Goal: Task Accomplishment & Management: Manage account settings

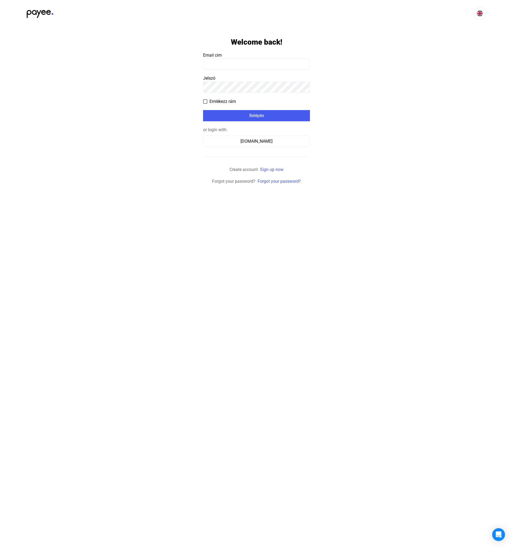
type input "**********"
click at [239, 115] on div "Belépés" at bounding box center [257, 116] width 104 height 6
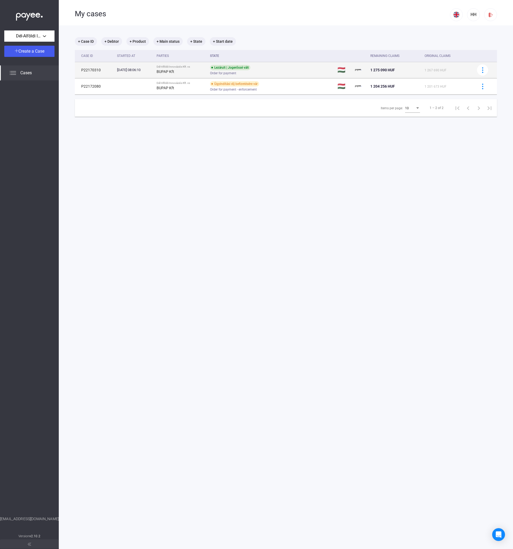
click at [214, 66] on td "Lezárult | Jogerőssé vált Order for payment" at bounding box center [272, 70] width 128 height 16
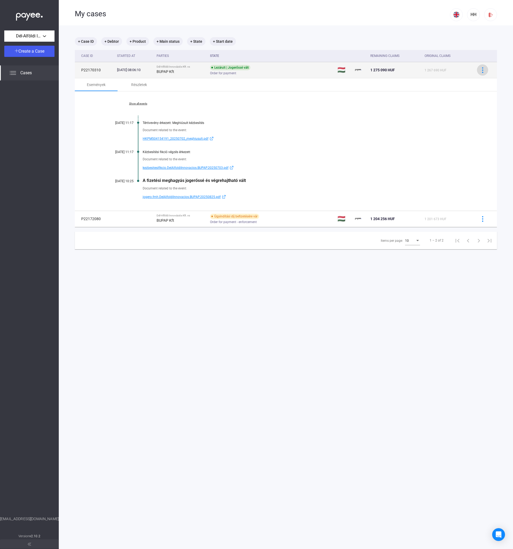
click at [480, 70] on img at bounding box center [483, 70] width 6 height 6
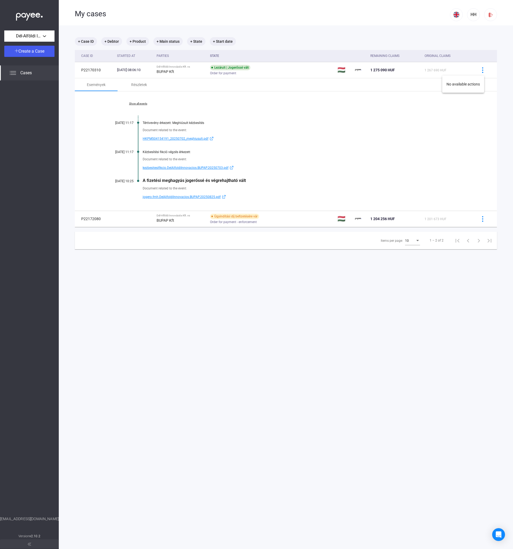
click at [150, 197] on div at bounding box center [256, 274] width 513 height 549
click at [150, 197] on span "jogero.fmh.DelAlfoldiInnovacios.BUPAP.20250825.pdf" at bounding box center [182, 197] width 78 height 6
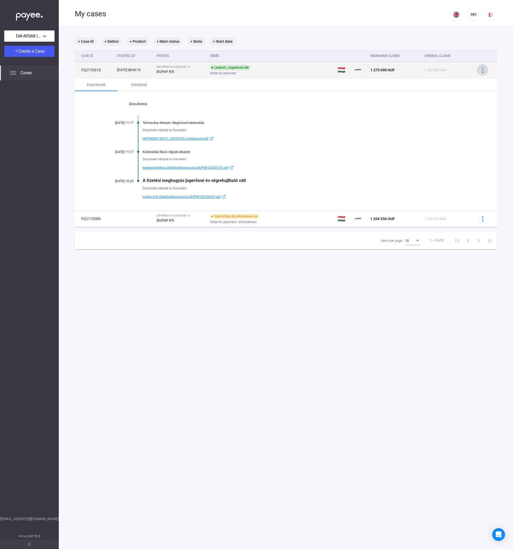
click at [480, 72] on img at bounding box center [483, 70] width 6 height 6
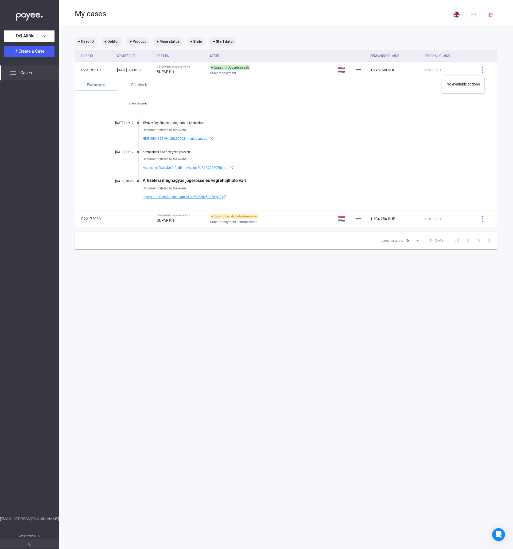
click at [478, 71] on div at bounding box center [256, 274] width 513 height 549
click at [480, 71] on img at bounding box center [483, 70] width 6 height 6
click at [362, 112] on div at bounding box center [256, 274] width 513 height 549
click at [38, 38] on span "Dél-Alföldi Innovációs Kft." at bounding box center [29, 36] width 27 height 6
click at [23, 123] on div at bounding box center [256, 274] width 513 height 549
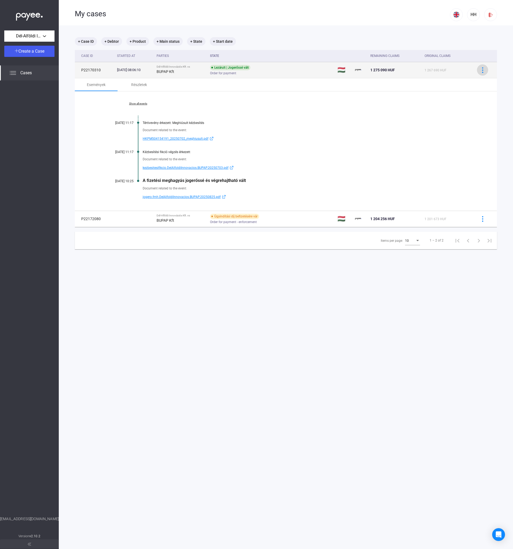
click at [480, 71] on img at bounding box center [483, 70] width 6 height 6
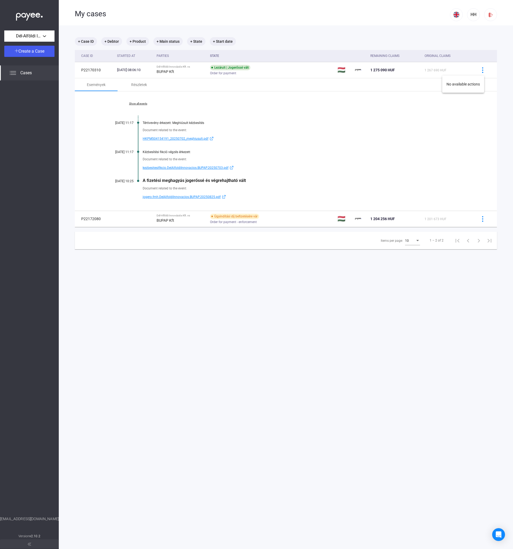
click at [431, 129] on div at bounding box center [256, 274] width 513 height 549
click at [10, 73] on img at bounding box center [13, 73] width 6 height 6
click at [11, 74] on img at bounding box center [13, 73] width 6 height 6
click at [10, 74] on img at bounding box center [13, 73] width 6 height 6
click at [24, 53] on span "Create a Case" at bounding box center [31, 51] width 26 height 5
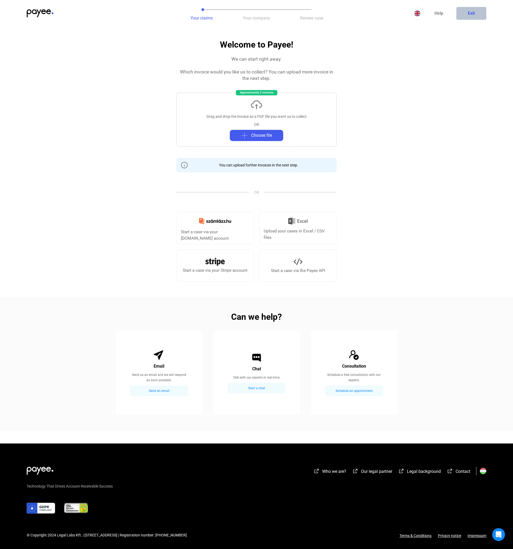
click at [469, 18] on button "Exit" at bounding box center [472, 13] width 30 height 13
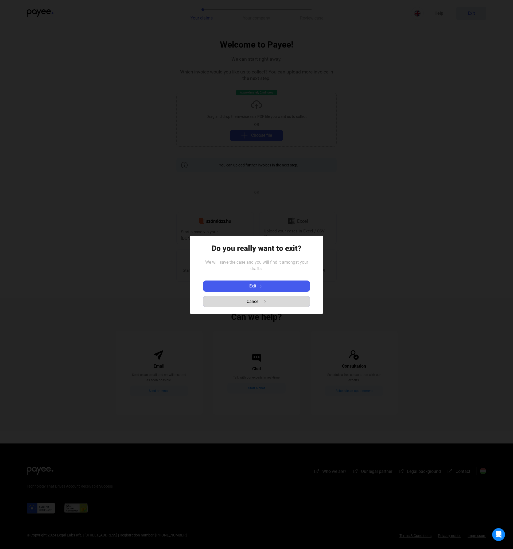
click at [249, 304] on span "Cancel" at bounding box center [253, 302] width 13 height 6
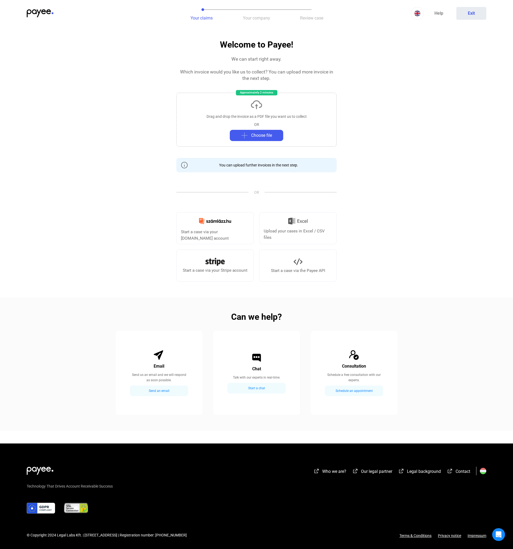
click at [40, 12] on img at bounding box center [40, 13] width 27 height 8
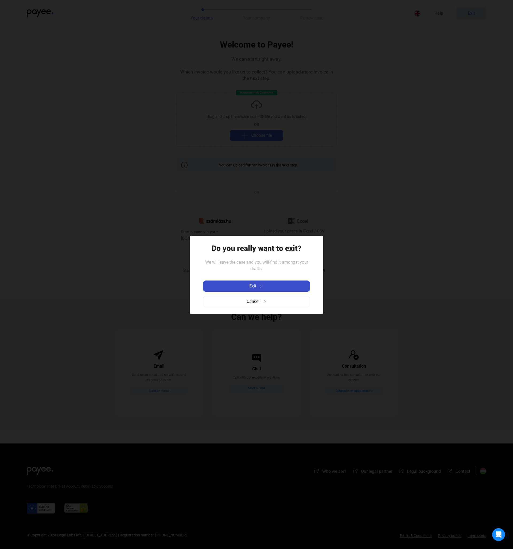
click at [229, 290] on button "Exit" at bounding box center [256, 286] width 107 height 11
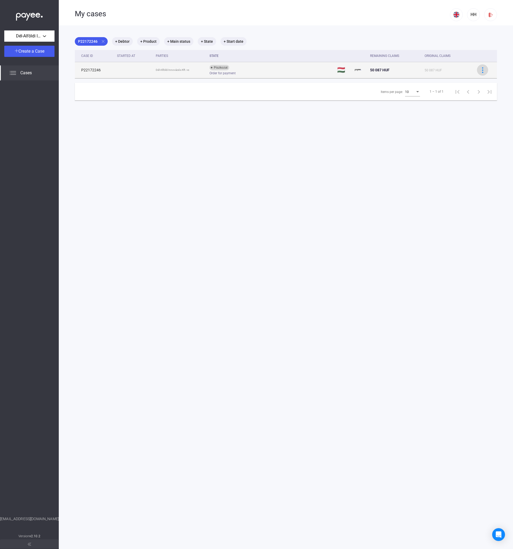
click at [483, 68] on button at bounding box center [482, 69] width 11 height 11
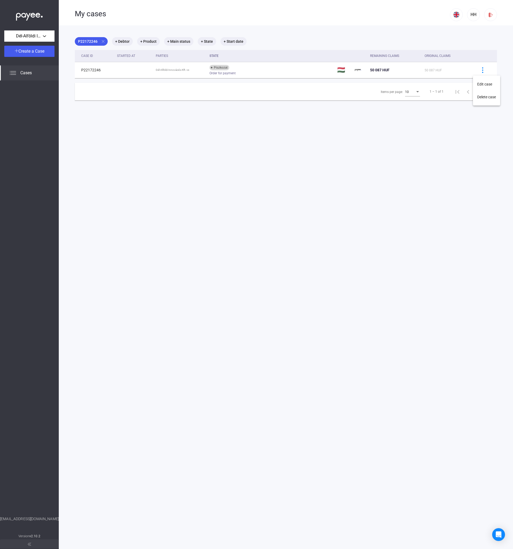
click at [267, 73] on div at bounding box center [256, 274] width 513 height 549
click at [267, 73] on div "Order for payment" at bounding box center [252, 73] width 85 height 4
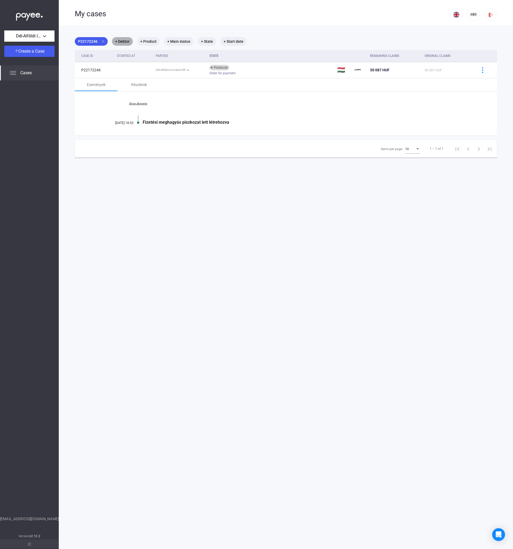
click at [120, 39] on mat-chip "+ Debtor" at bounding box center [122, 41] width 21 height 9
click at [103, 109] on div at bounding box center [256, 274] width 513 height 549
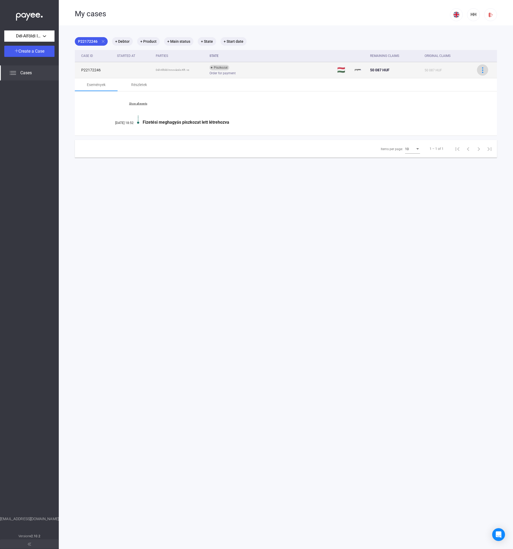
click at [480, 72] on img at bounding box center [483, 70] width 6 height 6
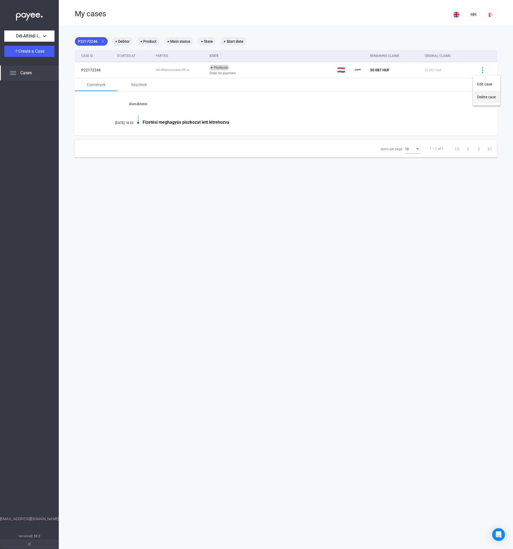
click at [483, 98] on button "Delete case" at bounding box center [486, 97] width 27 height 13
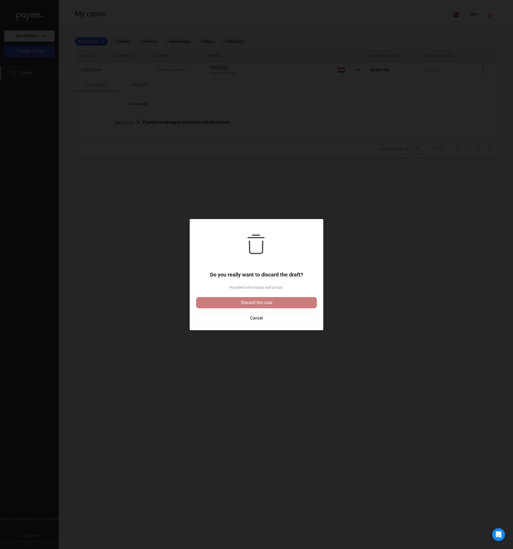
click at [286, 302] on div "Discard the case" at bounding box center [257, 303] width 118 height 6
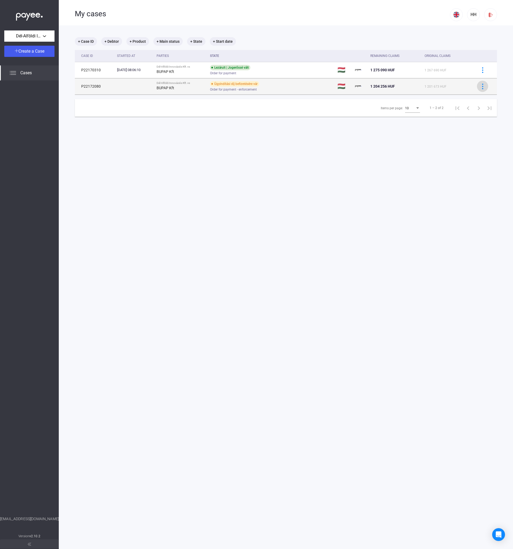
click at [482, 86] on div at bounding box center [483, 87] width 8 height 6
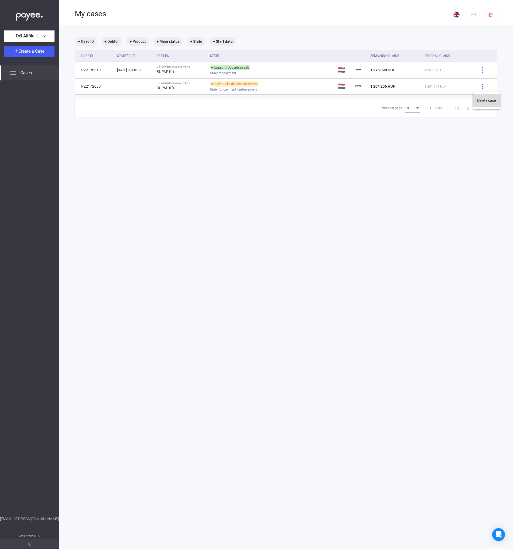
click at [481, 103] on button "Delete case" at bounding box center [486, 100] width 27 height 13
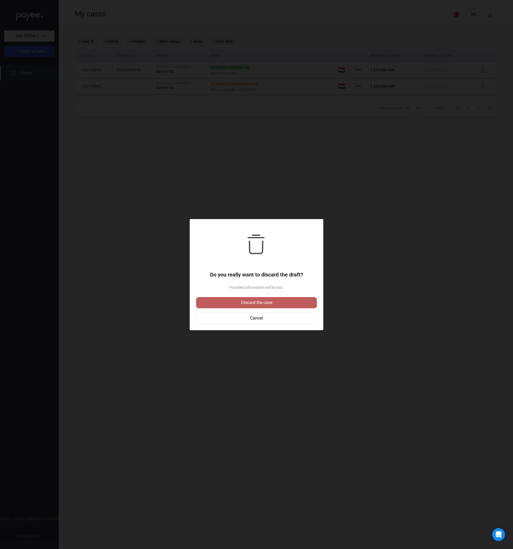
click at [292, 306] on div "Discard the case" at bounding box center [257, 303] width 118 height 6
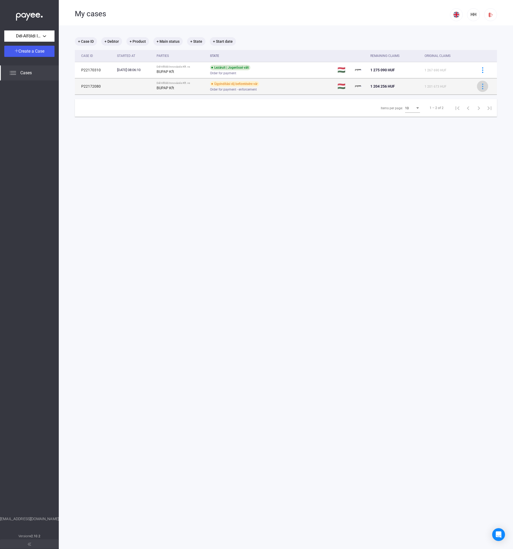
click at [480, 85] on img at bounding box center [483, 87] width 6 height 6
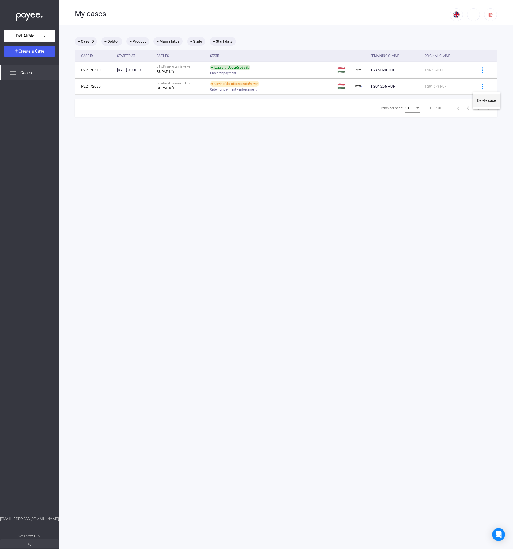
click at [480, 100] on button "Delete case" at bounding box center [486, 100] width 27 height 13
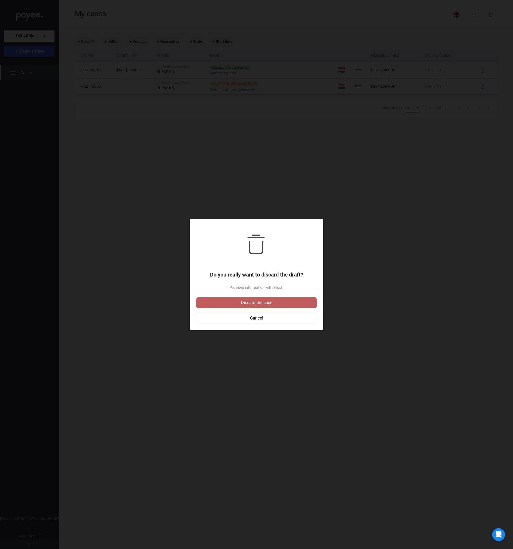
click at [245, 304] on div "Discard the case" at bounding box center [257, 303] width 118 height 6
